Goal: Check status: Check status

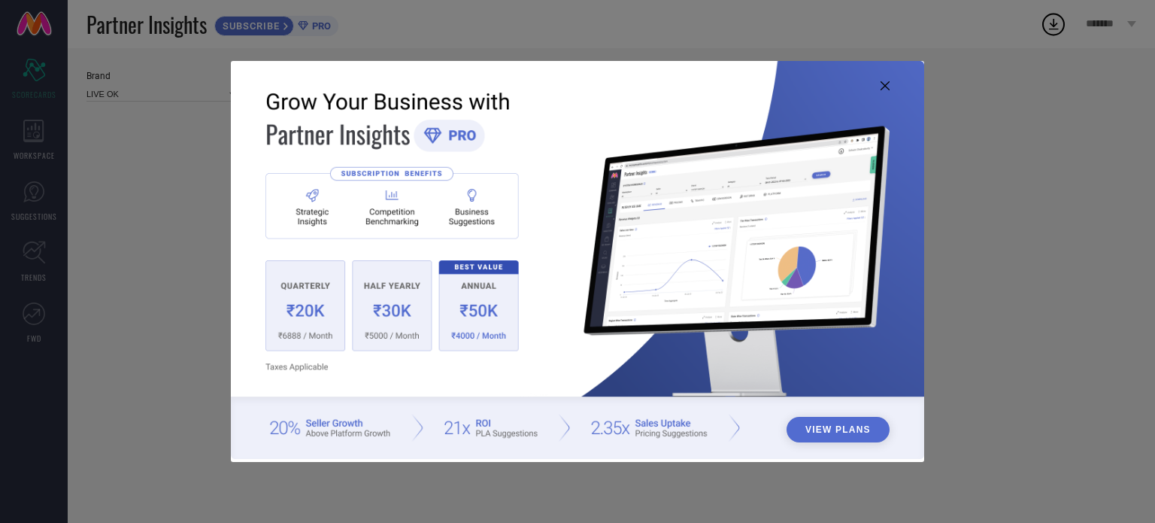
type input "All"
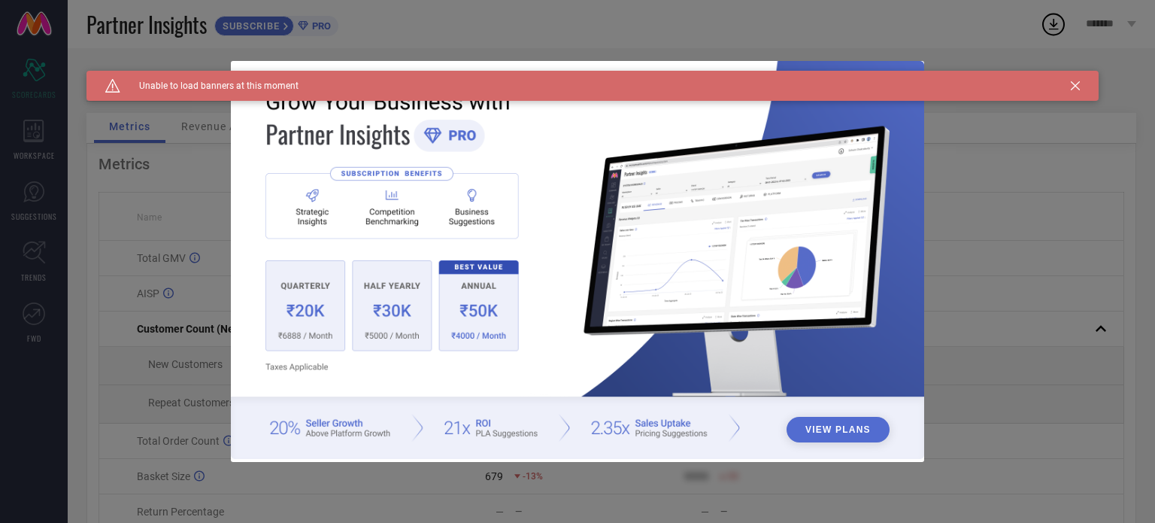
click at [1077, 86] on icon at bounding box center [1075, 85] width 9 height 9
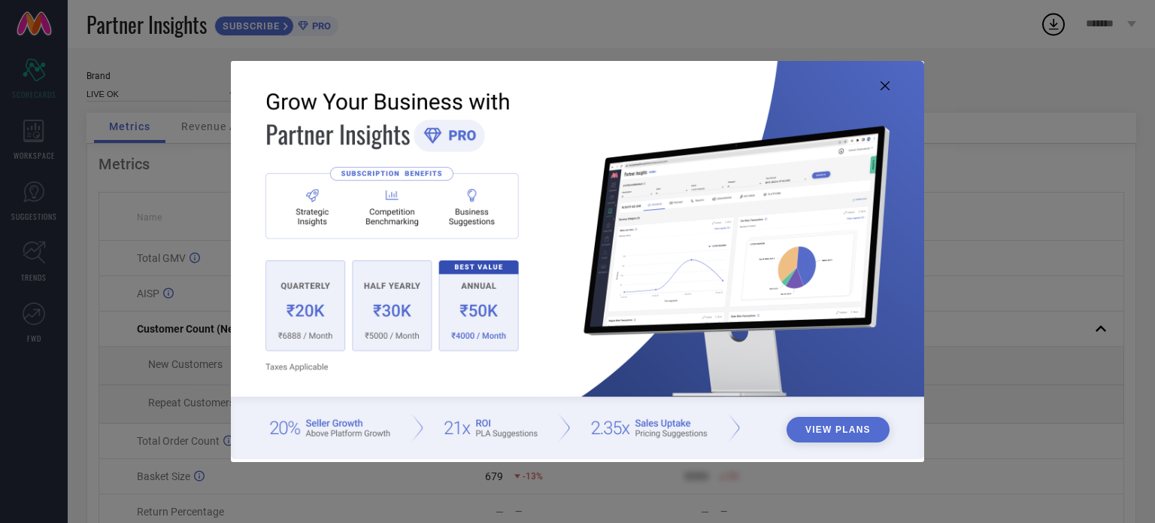
click at [884, 82] on icon at bounding box center [885, 85] width 9 height 9
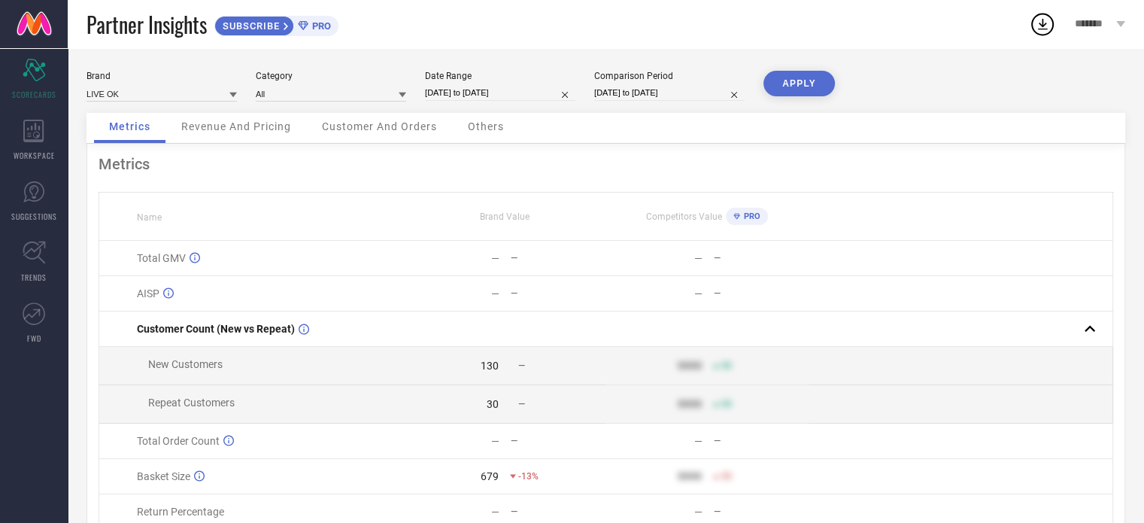
select select "8"
select select "2025"
select select "9"
select select "2025"
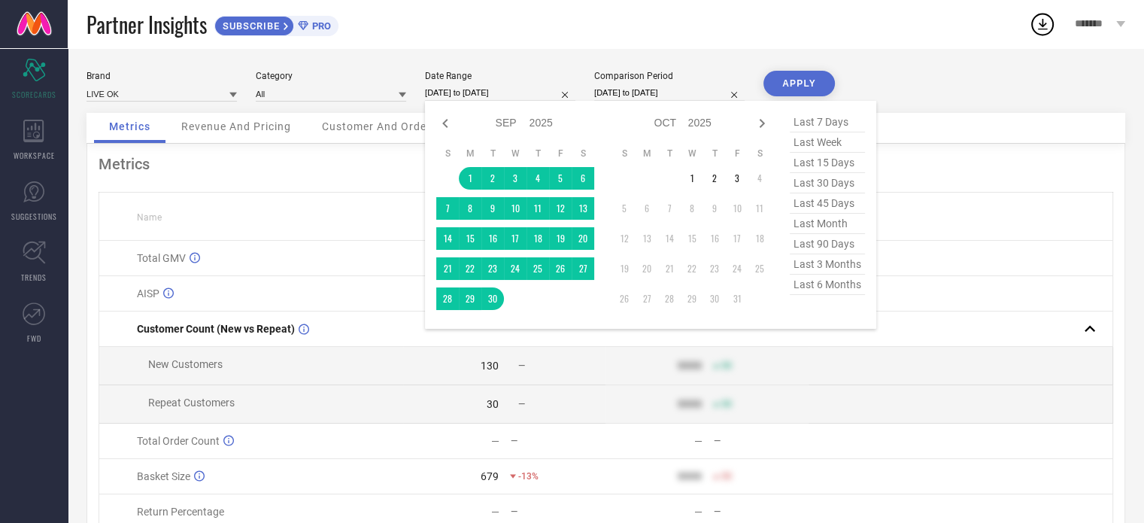
click at [462, 92] on input "[DATE] to [DATE]" at bounding box center [500, 93] width 150 height 16
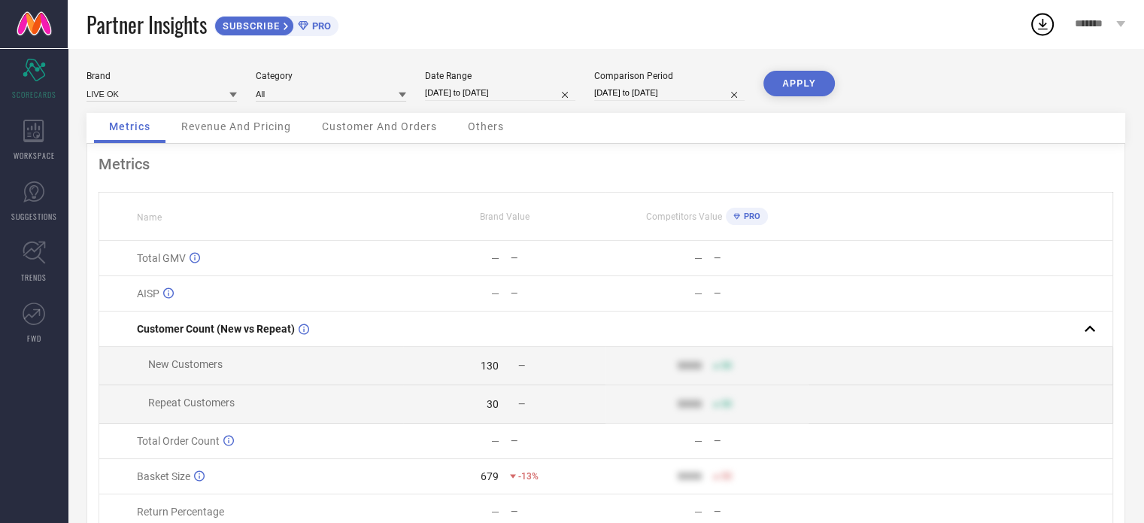
click at [794, 85] on button "APPLY" at bounding box center [798, 84] width 71 height 26
